Goal: Transaction & Acquisition: Purchase product/service

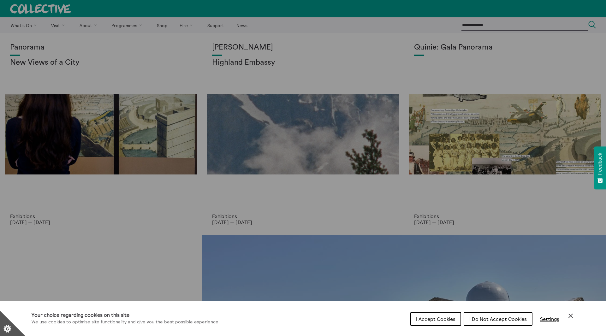
click at [134, 122] on div "Cookie preferences" at bounding box center [303, 168] width 606 height 336
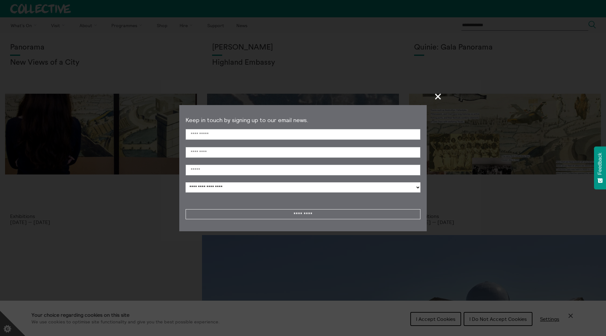
click at [134, 122] on section "**********" at bounding box center [303, 168] width 606 height 336
click at [437, 96] on span "+" at bounding box center [438, 96] width 19 height 19
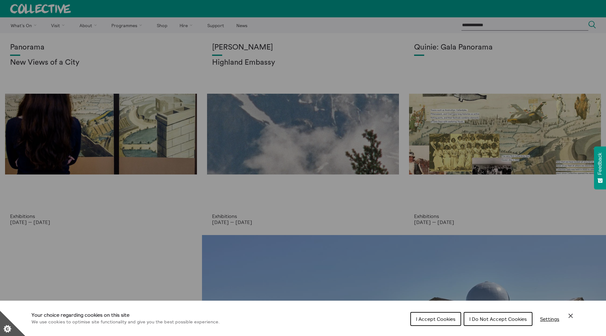
click at [161, 25] on div "Cookie preferences" at bounding box center [303, 168] width 606 height 336
click at [446, 314] on button "I Accept Cookies" at bounding box center [435, 319] width 51 height 14
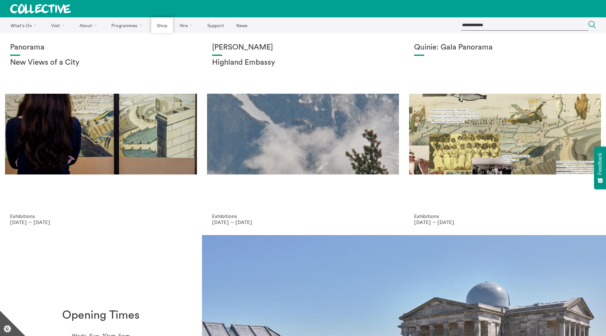
click at [158, 28] on link "Shop" at bounding box center [161, 25] width 21 height 16
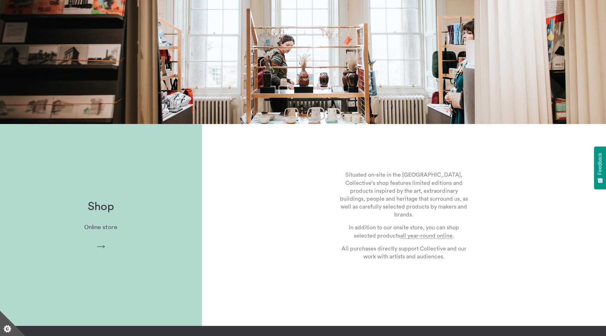
scroll to position [111, 0]
click at [100, 228] on p "Online store" at bounding box center [100, 227] width 33 height 7
